Goal: Use online tool/utility

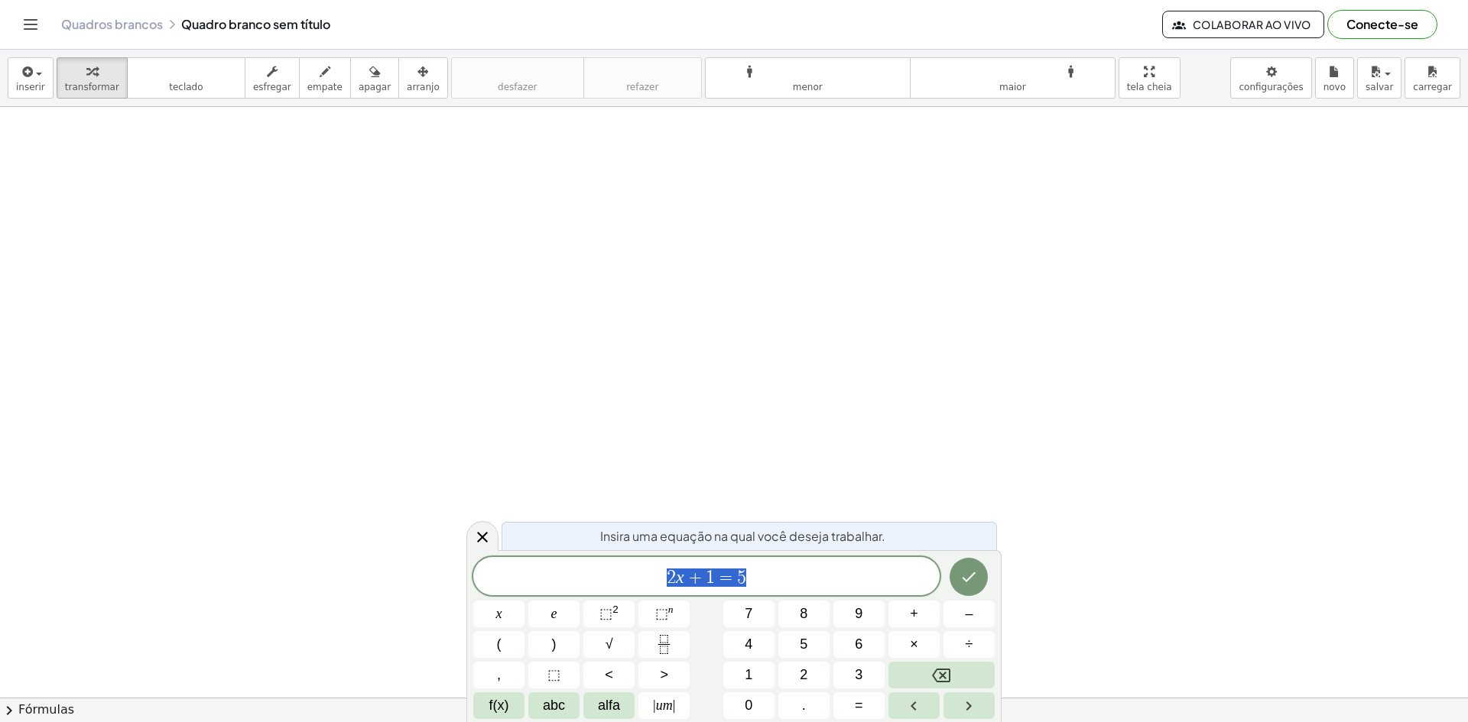
scroll to position [229, 0]
drag, startPoint x: 654, startPoint y: 257, endPoint x: 648, endPoint y: 341, distance: 84.4
click at [648, 341] on div at bounding box center [734, 518] width 1468 height 1281
click at [248, 212] on div at bounding box center [734, 518] width 1468 height 1281
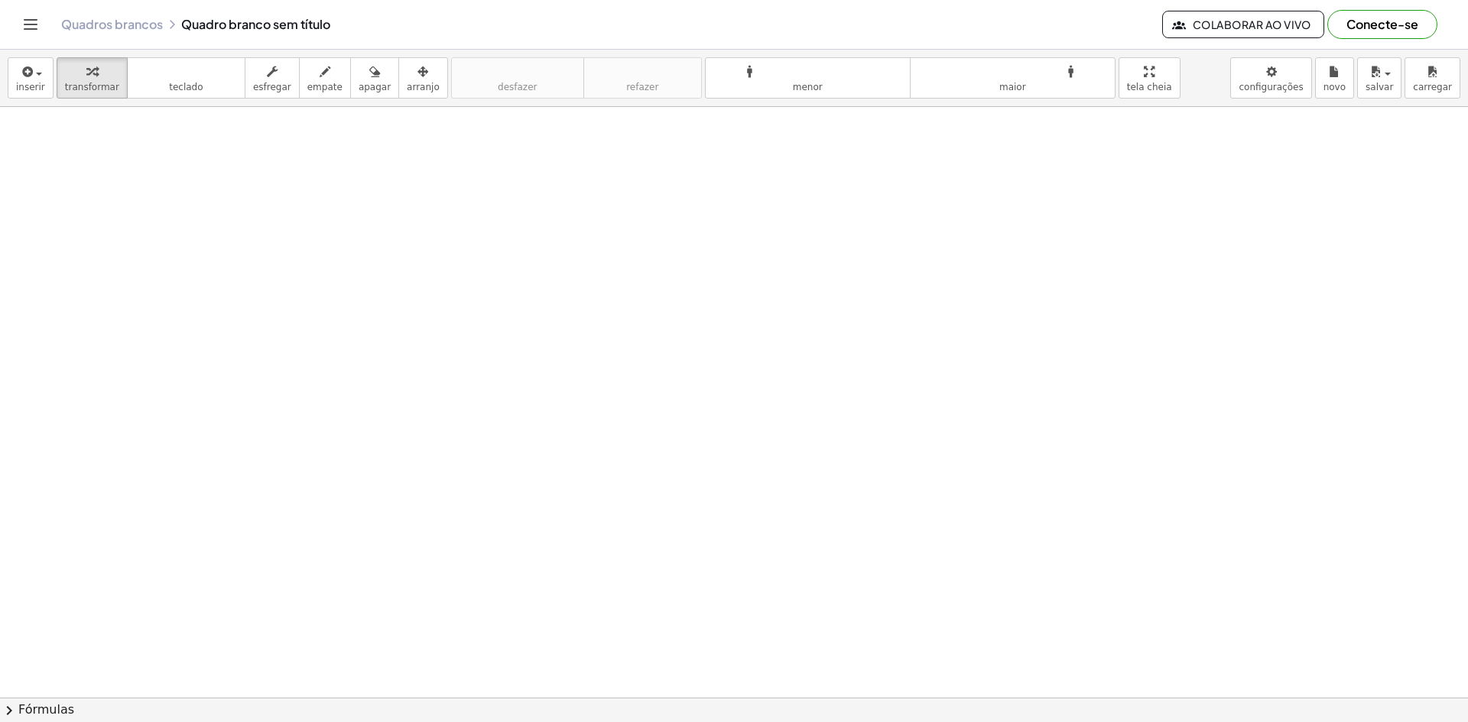
drag, startPoint x: 287, startPoint y: 170, endPoint x: 433, endPoint y: 307, distance: 200.7
click at [402, 311] on div at bounding box center [734, 518] width 1468 height 1281
drag, startPoint x: 757, startPoint y: 605, endPoint x: 720, endPoint y: 682, distance: 84.8
click at [751, 620] on div at bounding box center [734, 518] width 1468 height 1281
click at [195, 83] on button "teclado teclado" at bounding box center [186, 77] width 119 height 41
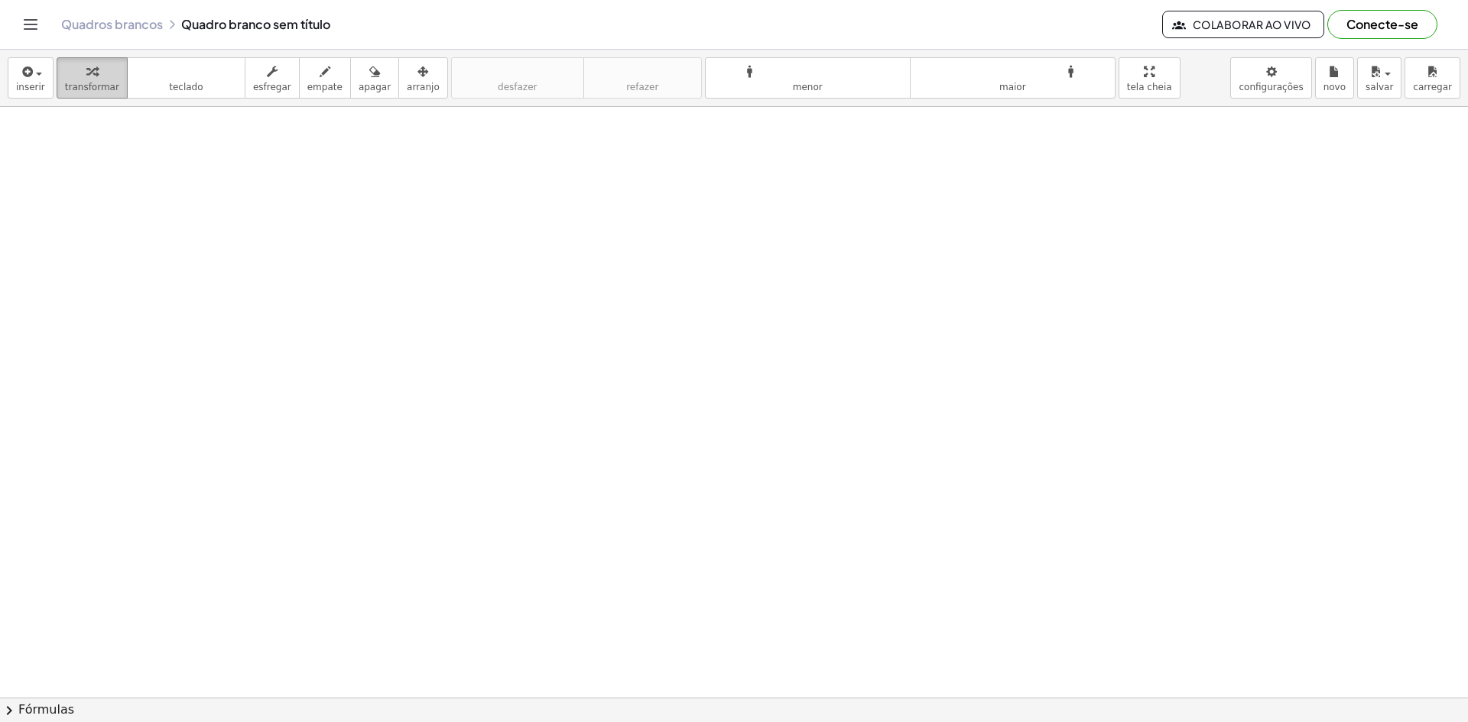
click at [102, 83] on font "transformar" at bounding box center [92, 87] width 54 height 11
click at [542, 436] on div at bounding box center [734, 518] width 1468 height 1281
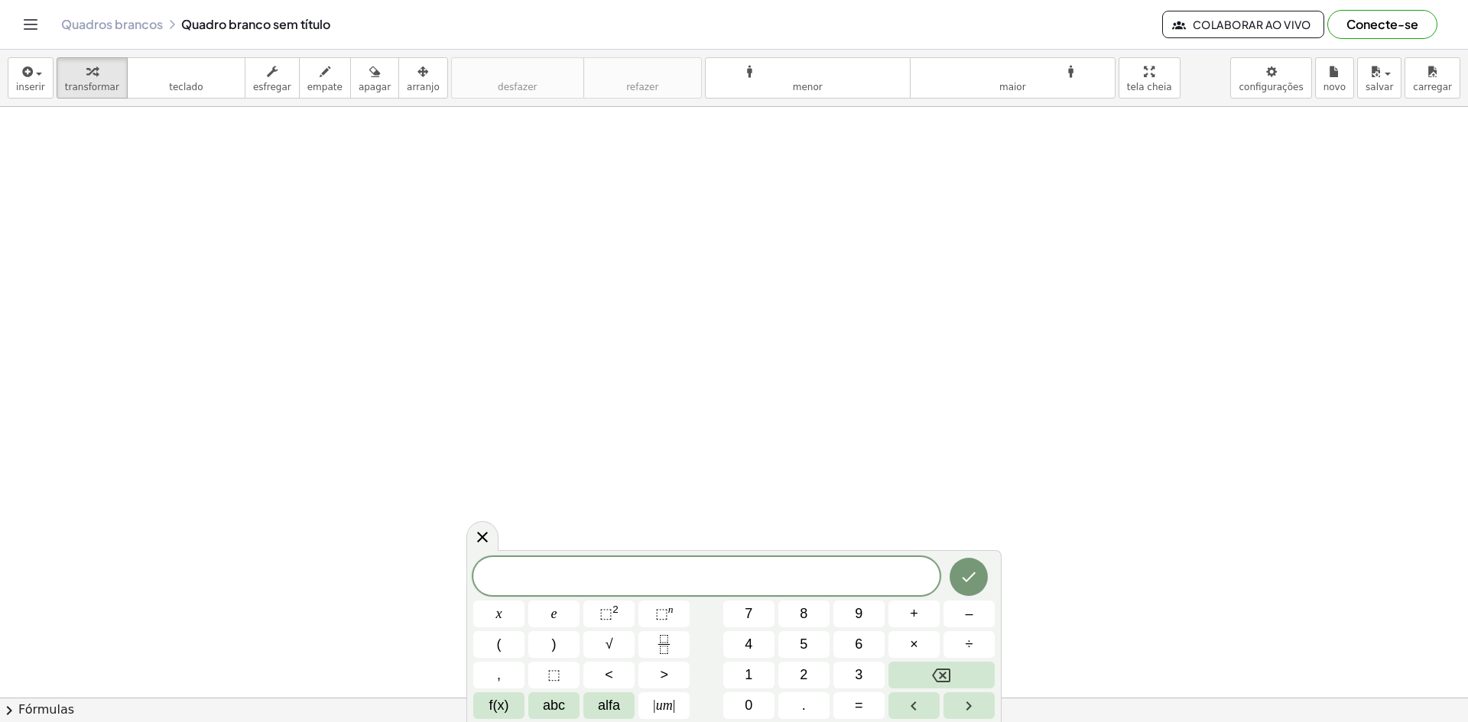
click at [533, 272] on div at bounding box center [734, 518] width 1468 height 1281
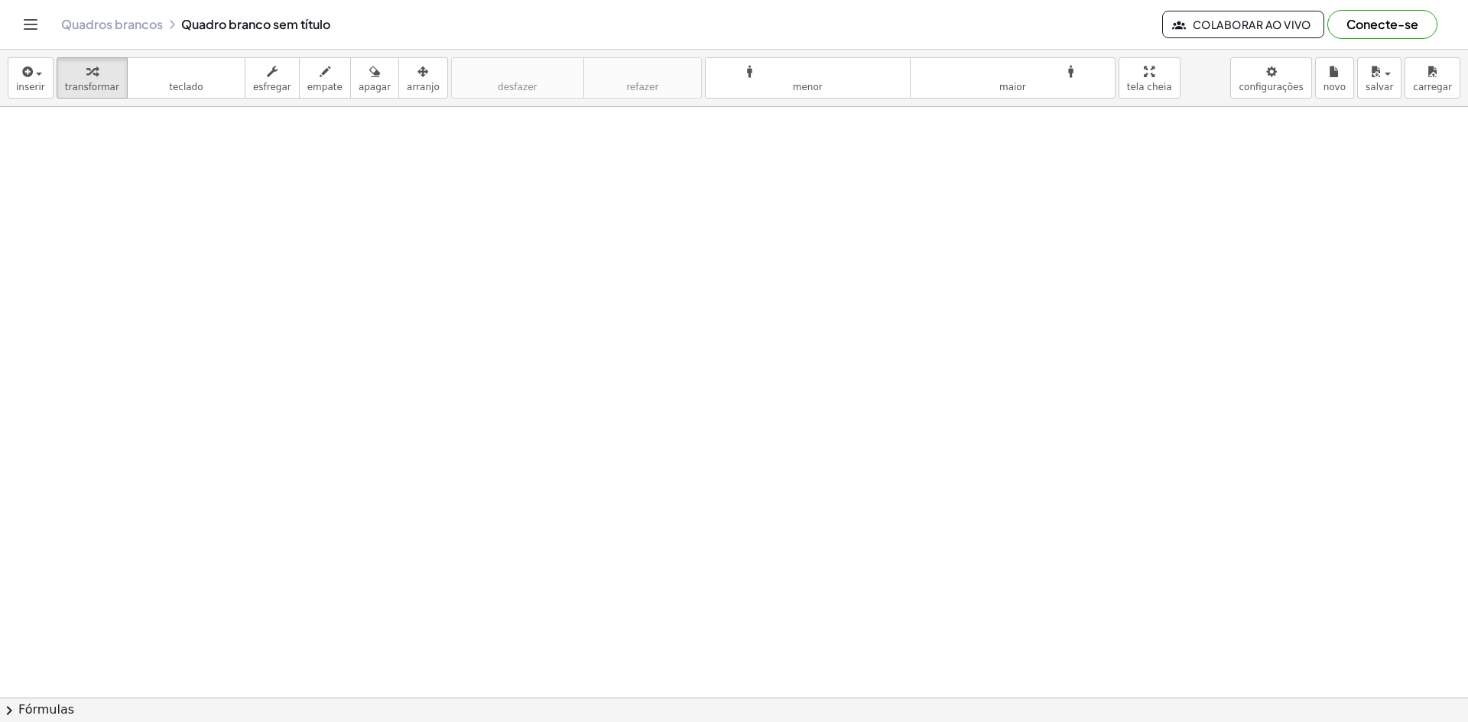
click at [533, 272] on div at bounding box center [734, 518] width 1468 height 1281
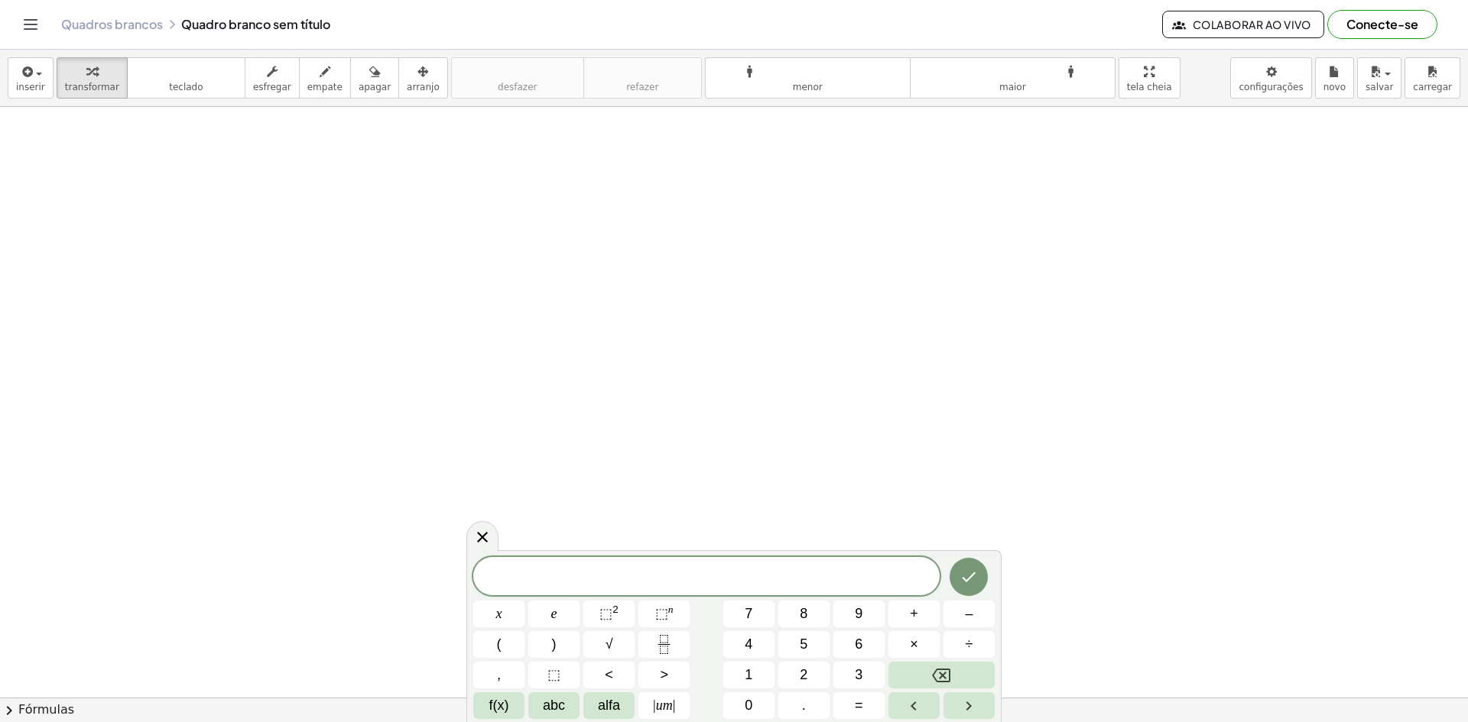
click at [723, 580] on span "​" at bounding box center [706, 577] width 466 height 21
click at [969, 577] on icon "Feito" at bounding box center [968, 577] width 18 height 18
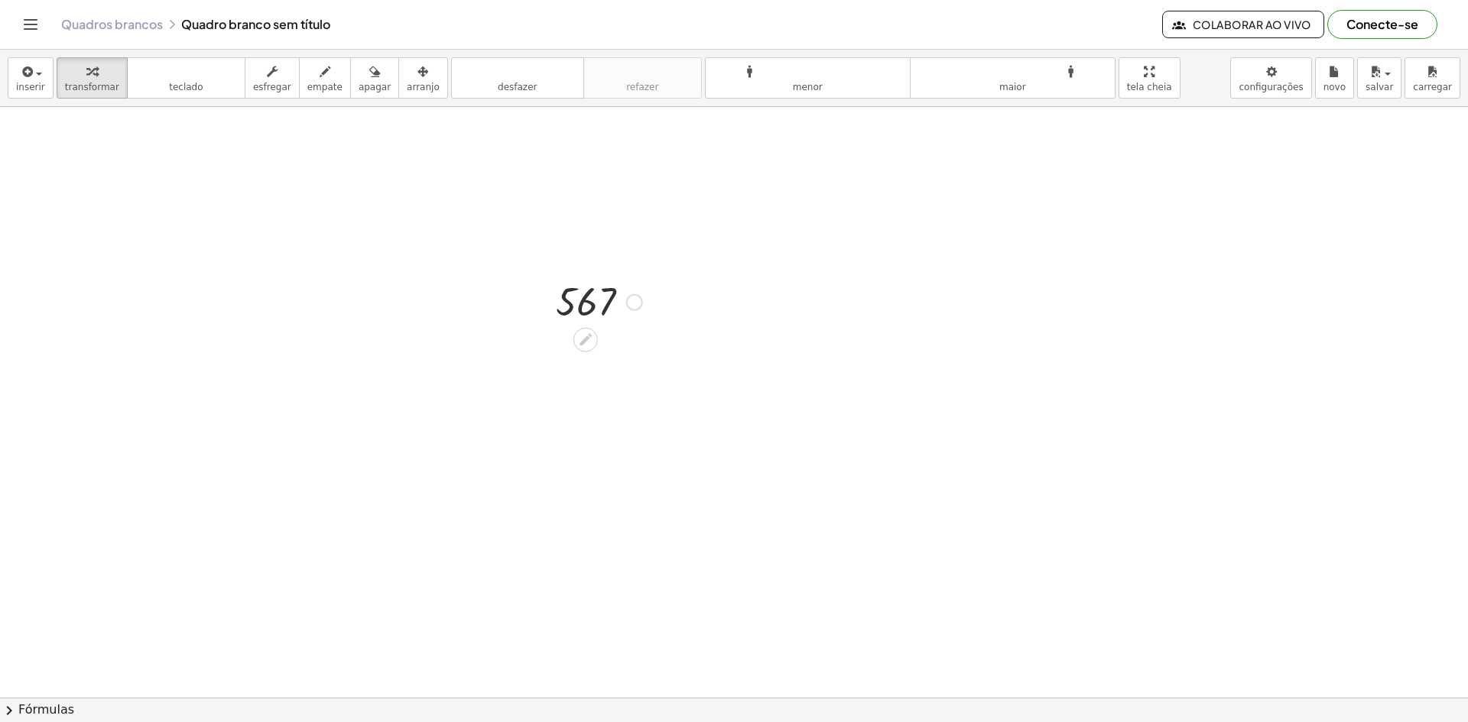
click at [637, 305] on div at bounding box center [634, 302] width 17 height 17
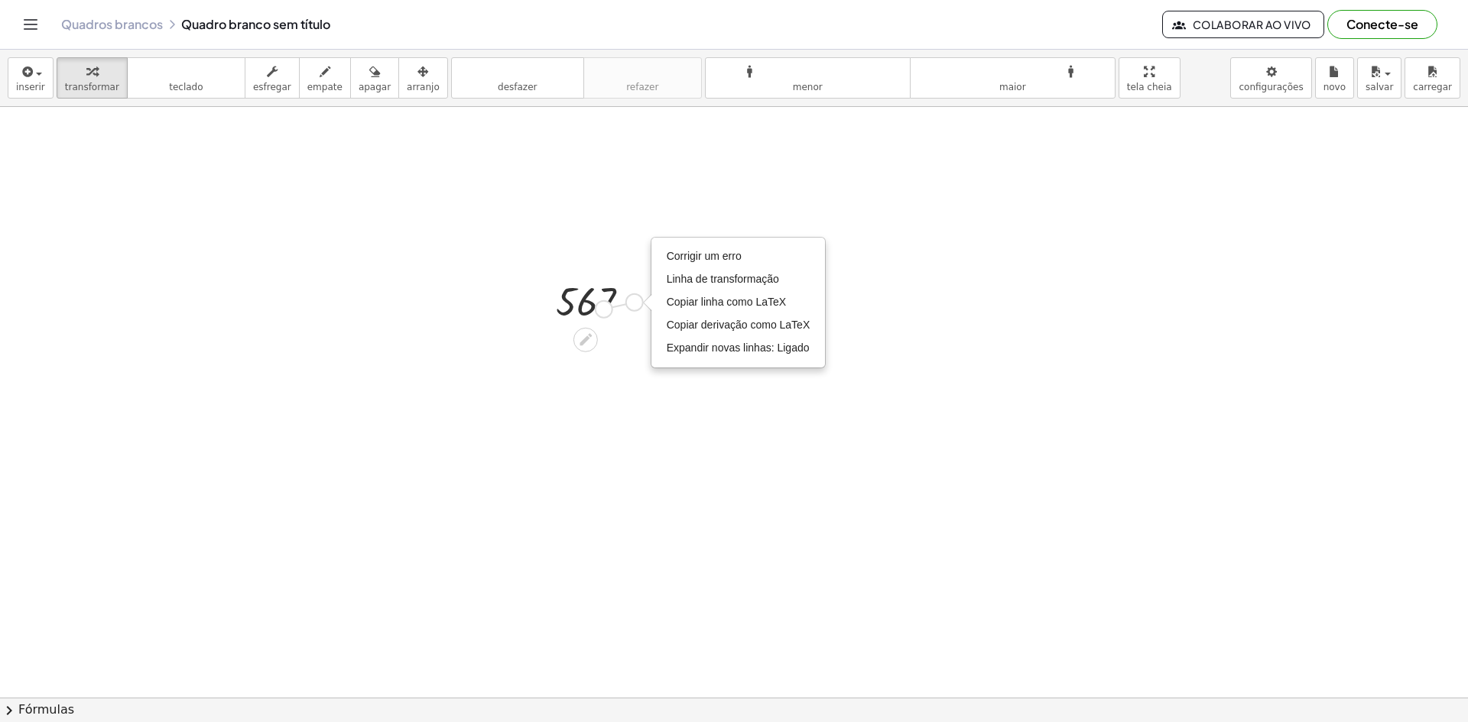
drag, startPoint x: 596, startPoint y: 310, endPoint x: 580, endPoint y: 319, distance: 18.5
click at [586, 303] on div "567 Corrigir um erro Linha de transformação Copiar linha como LaTeX Copiar deri…" at bounding box center [586, 303] width 0 height 0
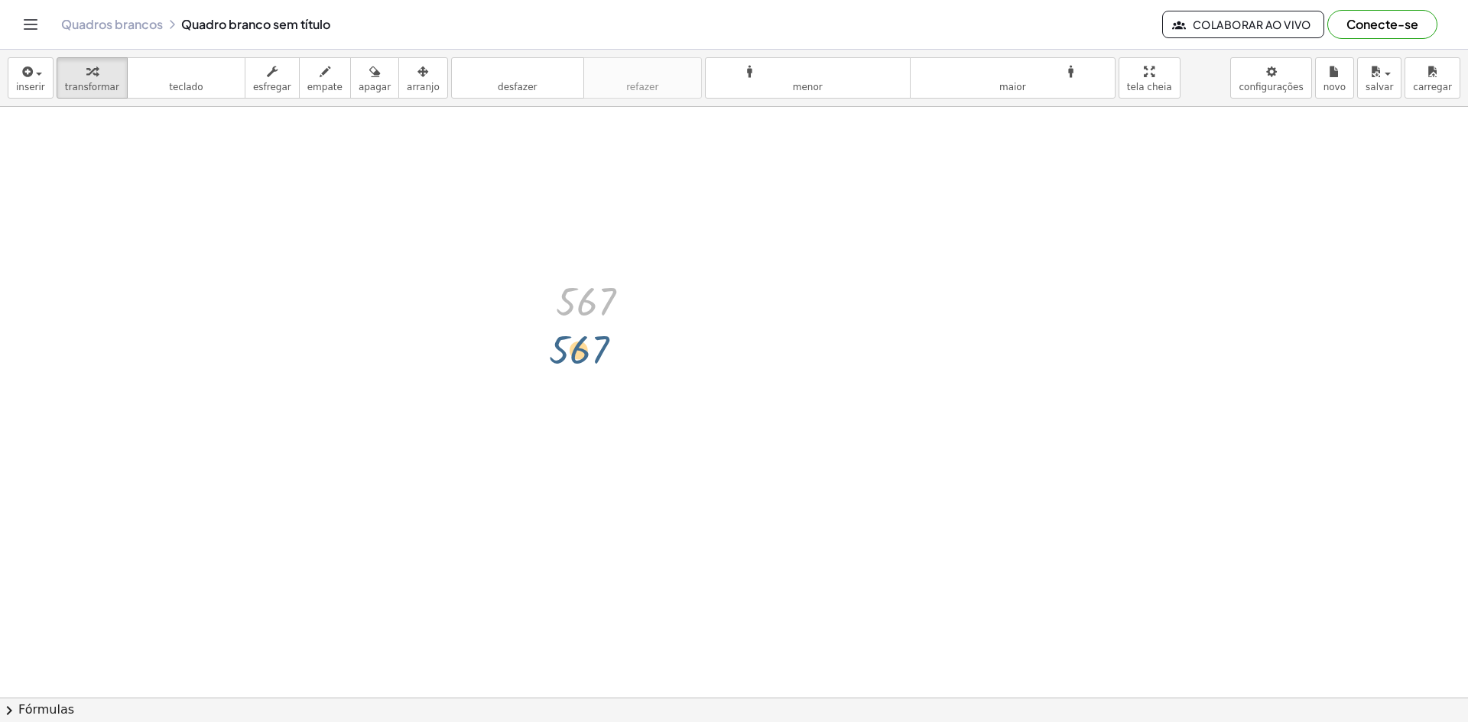
drag, startPoint x: 572, startPoint y: 290, endPoint x: 565, endPoint y: 339, distance: 49.4
click at [565, 339] on div "567 567 Corrigir um erro Linha de transformação Copiar linha como LaTeX Copiar …" at bounding box center [734, 518] width 1468 height 1281
drag, startPoint x: 574, startPoint y: 305, endPoint x: 284, endPoint y: 229, distance: 299.7
click at [284, 229] on div "567 567 Corrigir um erro Linha de transformação Copiar linha como LaTeX Copiar …" at bounding box center [734, 518] width 1468 height 1281
click at [587, 343] on icon at bounding box center [585, 340] width 16 height 16
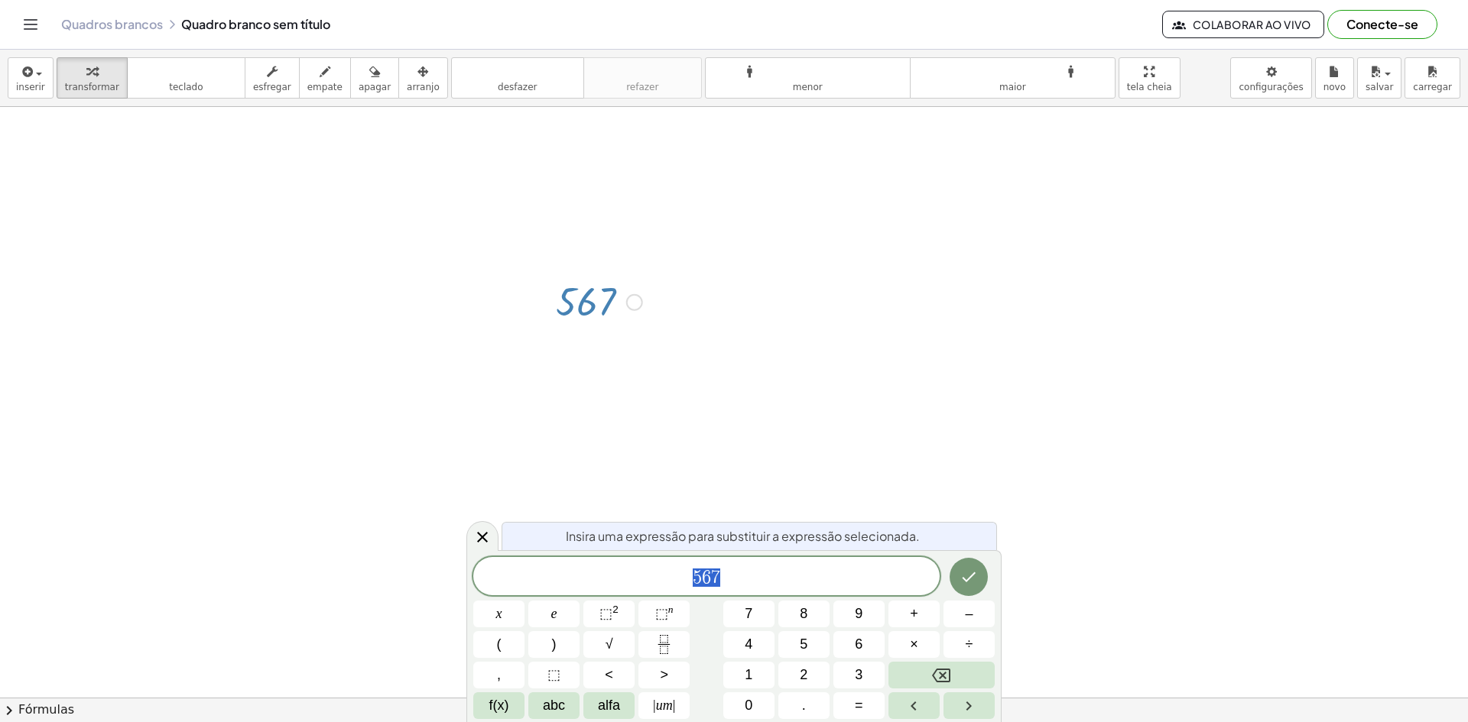
click at [927, 450] on div at bounding box center [734, 518] width 1468 height 1281
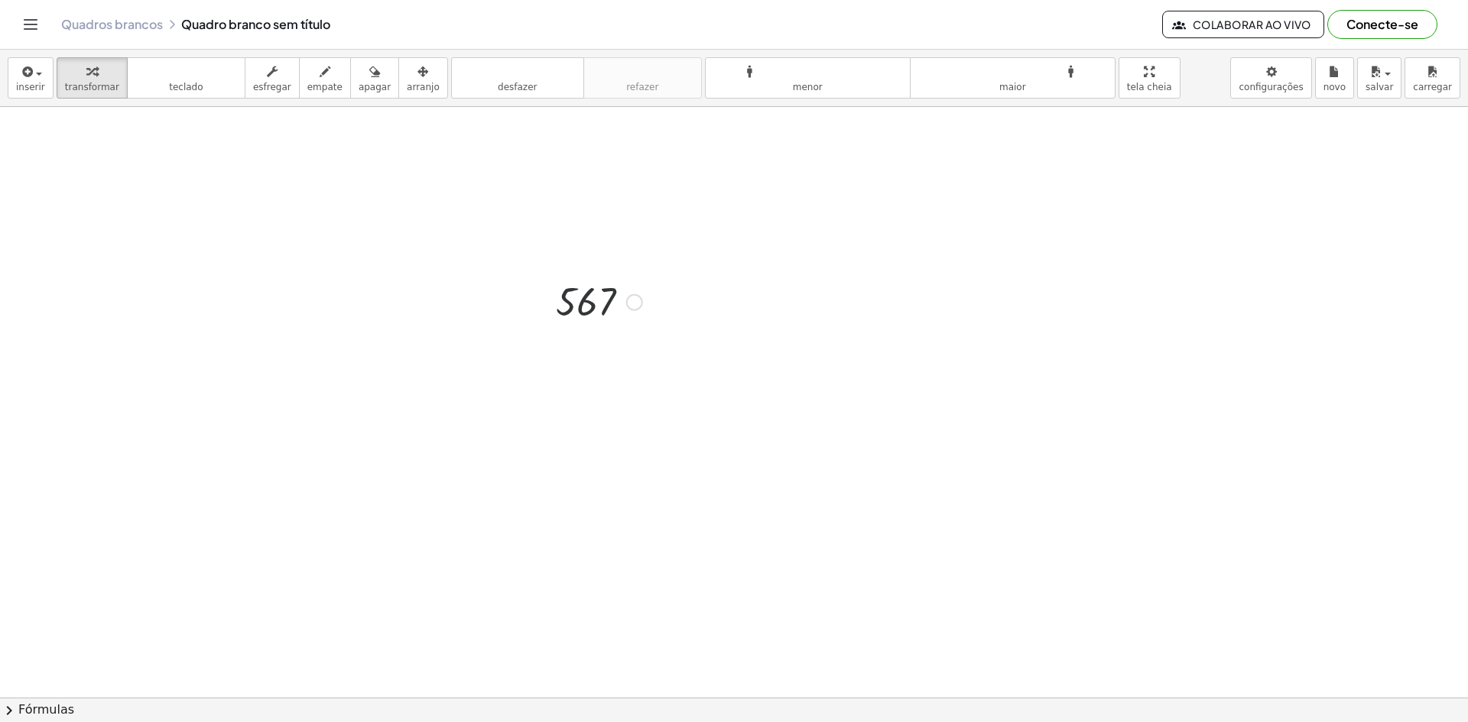
click at [557, 404] on div at bounding box center [734, 518] width 1468 height 1281
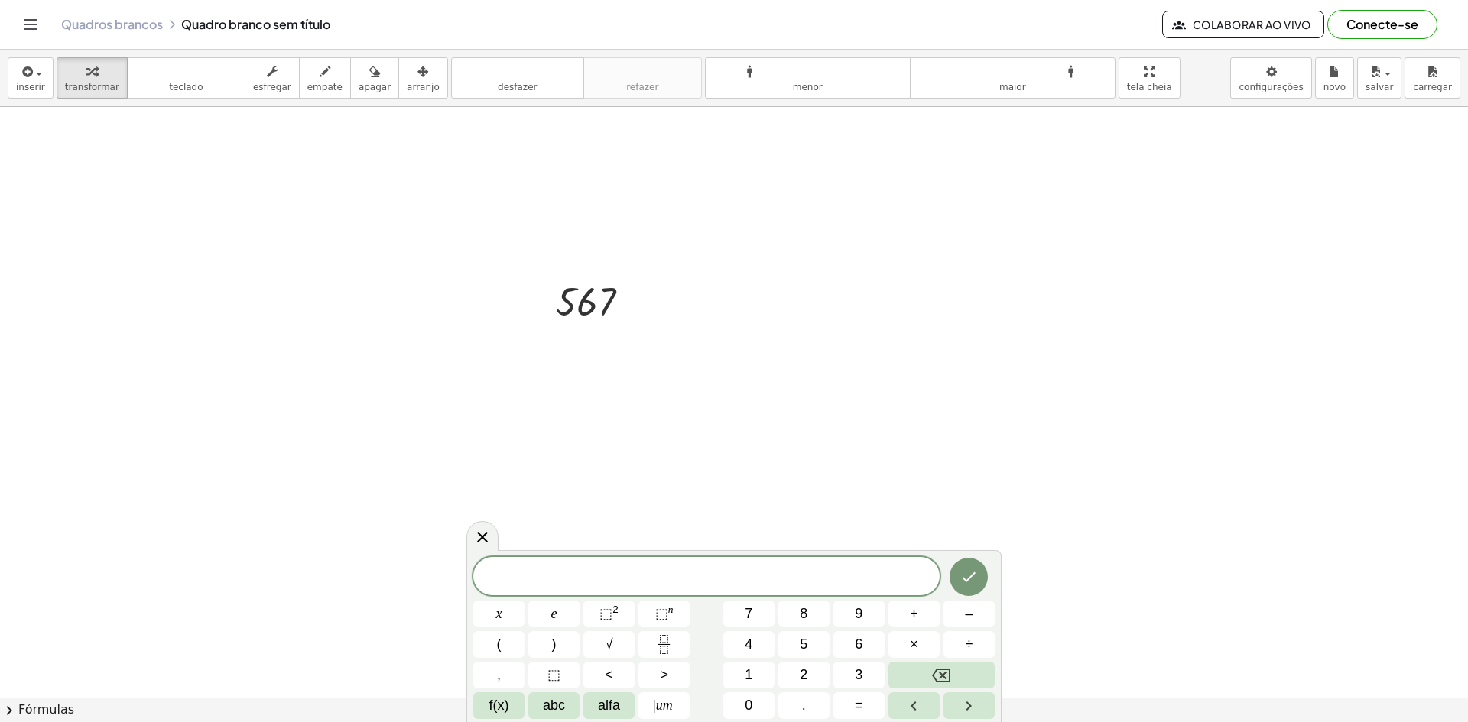
click at [560, 406] on div at bounding box center [734, 518] width 1468 height 1281
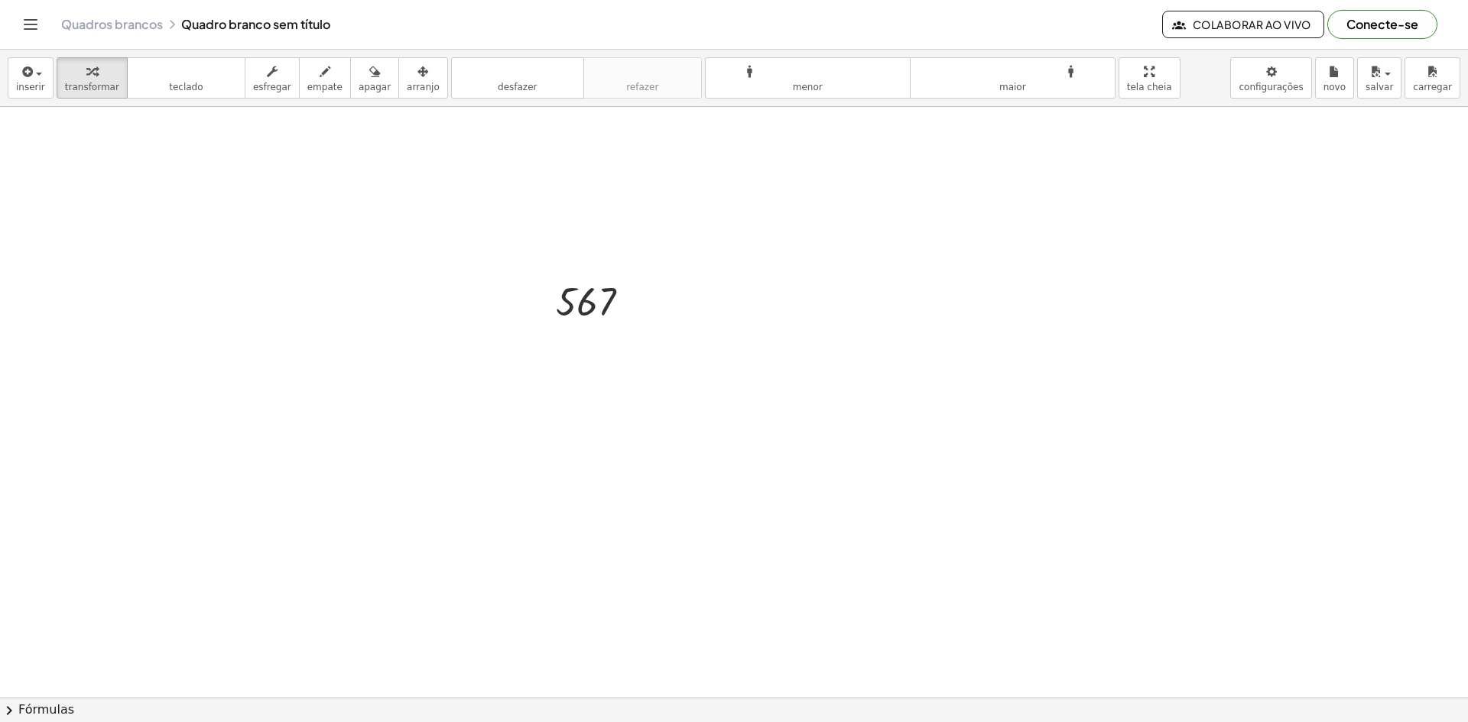
click at [693, 450] on div at bounding box center [734, 518] width 1468 height 1281
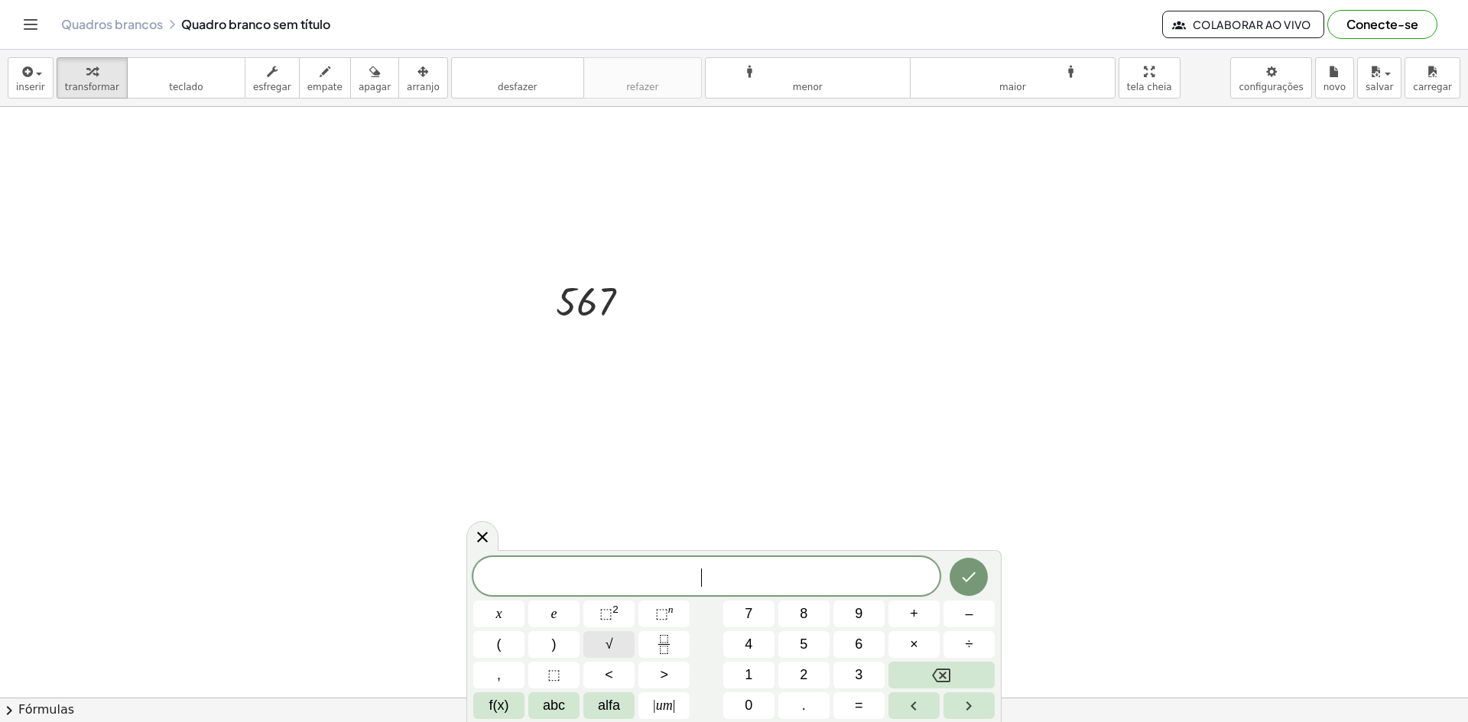
click at [608, 648] on font "√" at bounding box center [609, 644] width 8 height 15
click at [961, 580] on icon "Feito" at bounding box center [968, 576] width 18 height 18
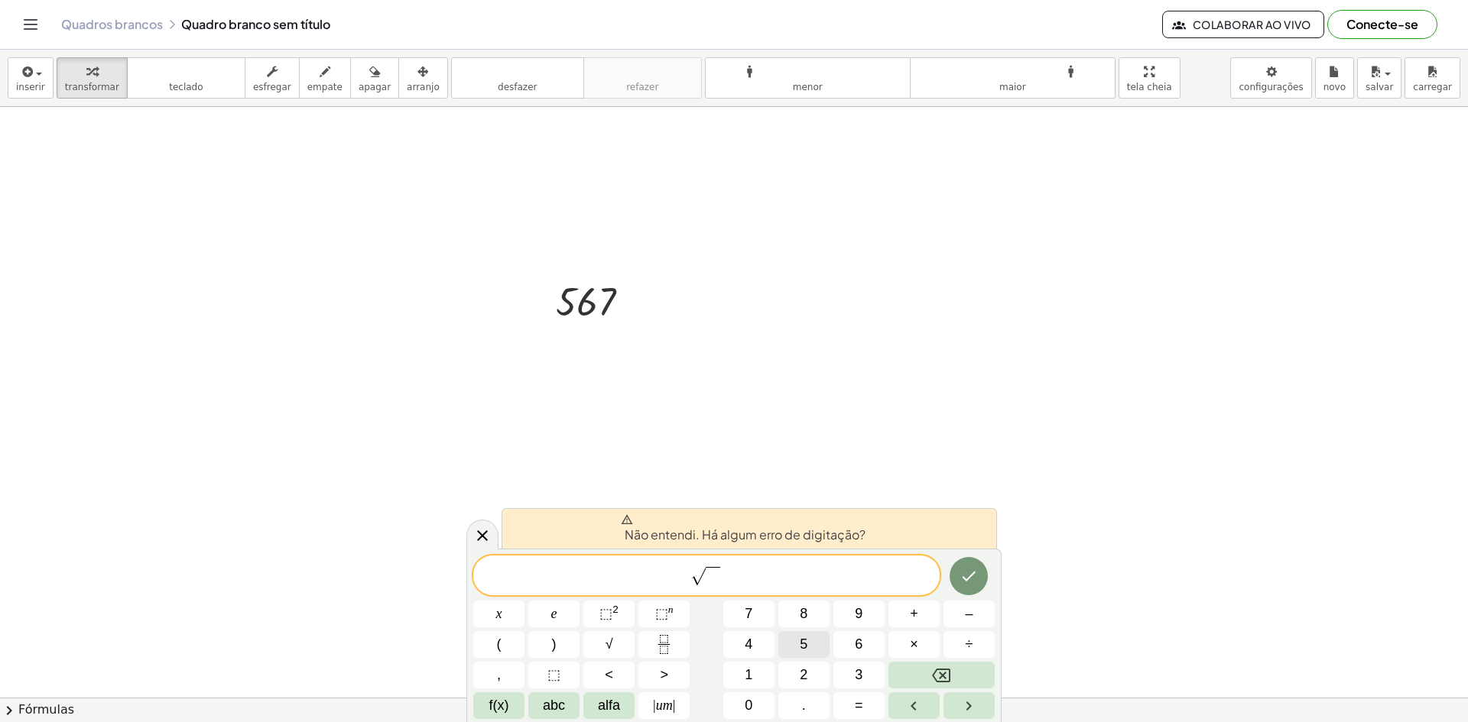
click at [818, 646] on button "5" at bounding box center [803, 644] width 51 height 27
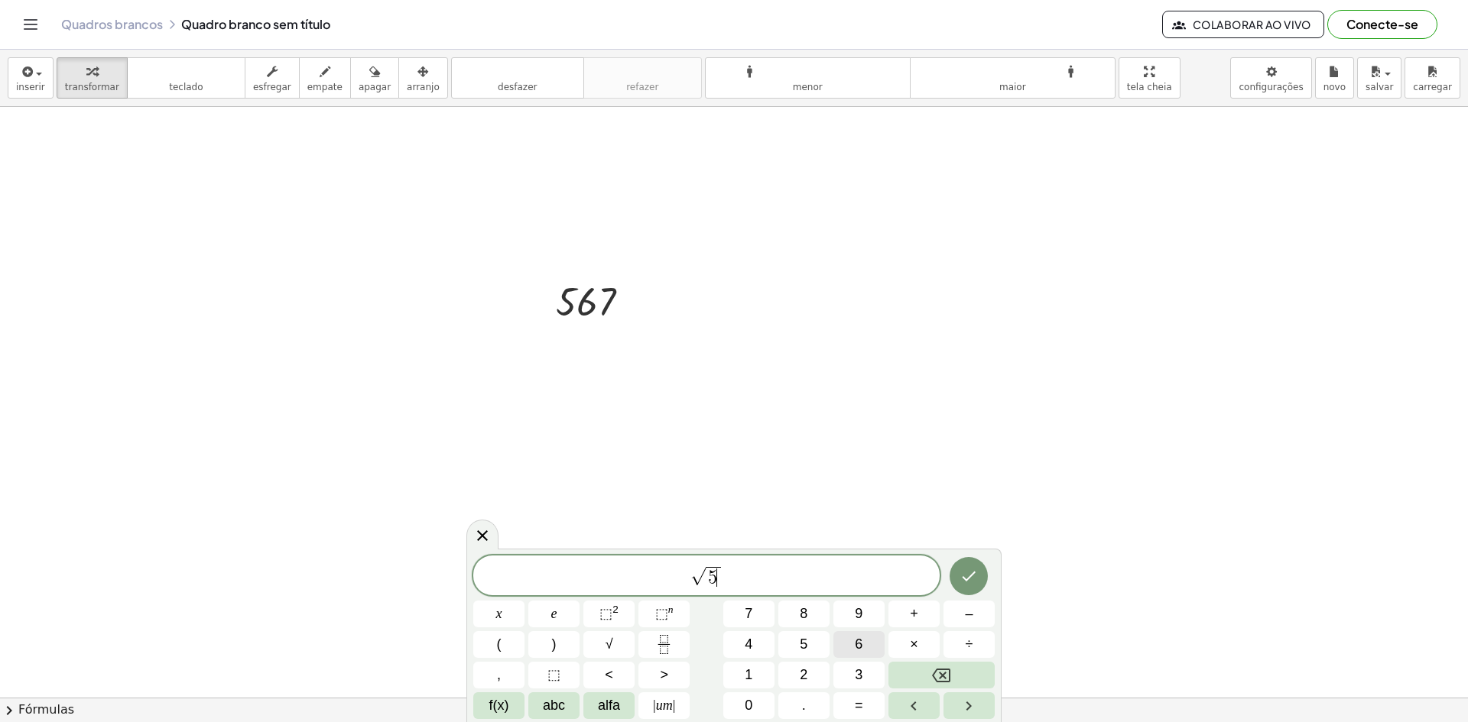
click at [847, 635] on button "6" at bounding box center [858, 644] width 51 height 27
click at [750, 614] on font "7" at bounding box center [749, 613] width 8 height 15
click at [966, 575] on icon "Feito" at bounding box center [968, 576] width 18 height 18
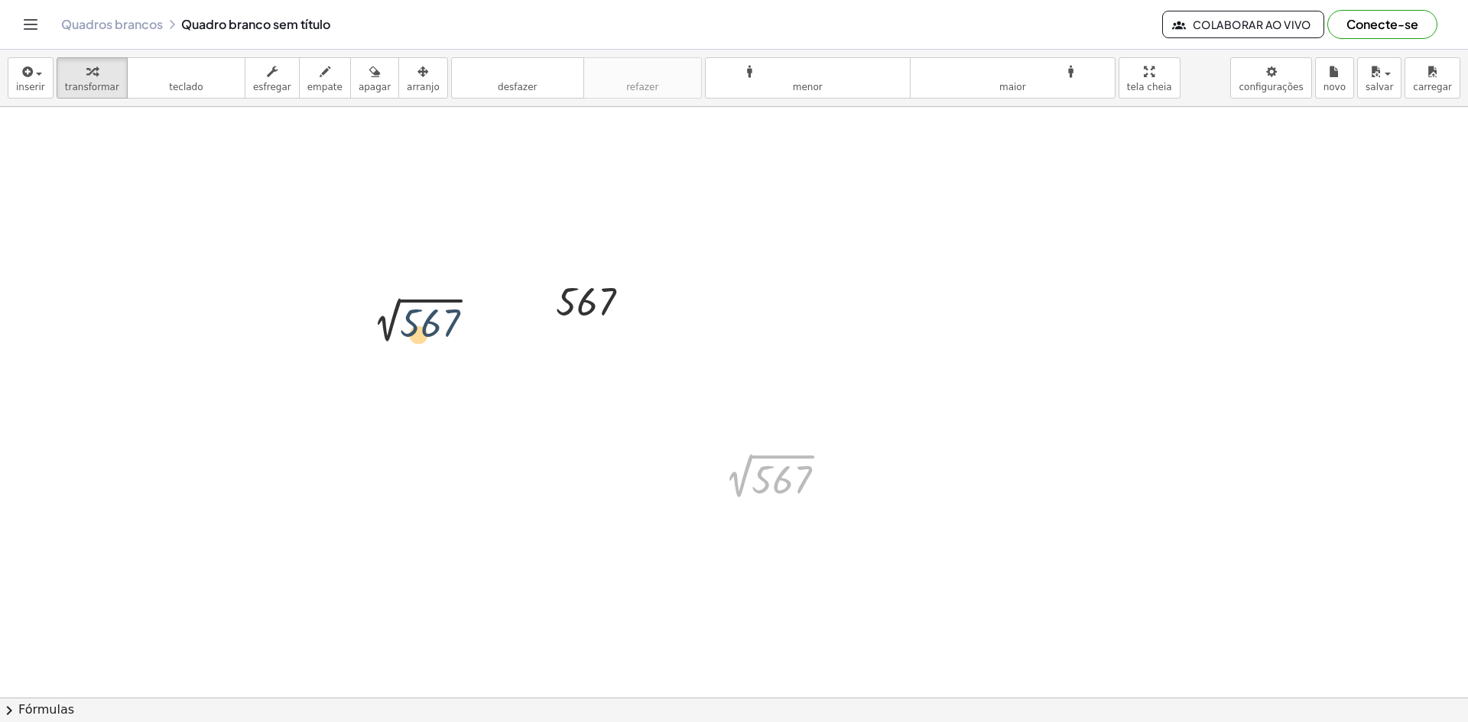
drag, startPoint x: 776, startPoint y: 476, endPoint x: 393, endPoint y: 288, distance: 426.7
click at [393, 288] on div "567 Corrigir um erro Linha de transformação Copiar linha como LaTeX Copiar deri…" at bounding box center [734, 518] width 1468 height 1281
